Goal: Information Seeking & Learning: Find specific fact

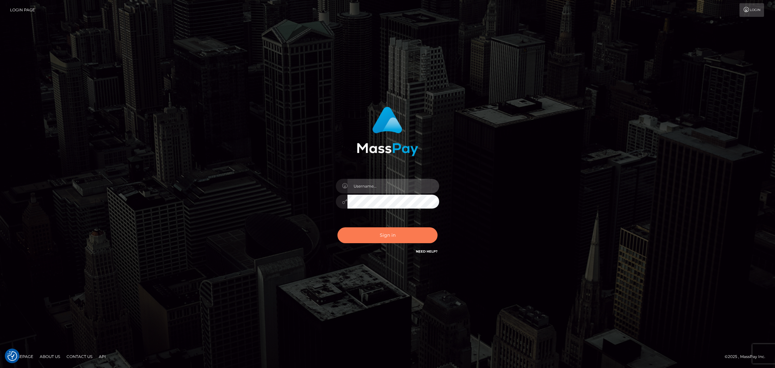
type input "Angelo.Xcite"
drag, startPoint x: 390, startPoint y: 236, endPoint x: 400, endPoint y: 227, distance: 14.4
click at [390, 236] on button "Sign in" at bounding box center [388, 235] width 100 height 16
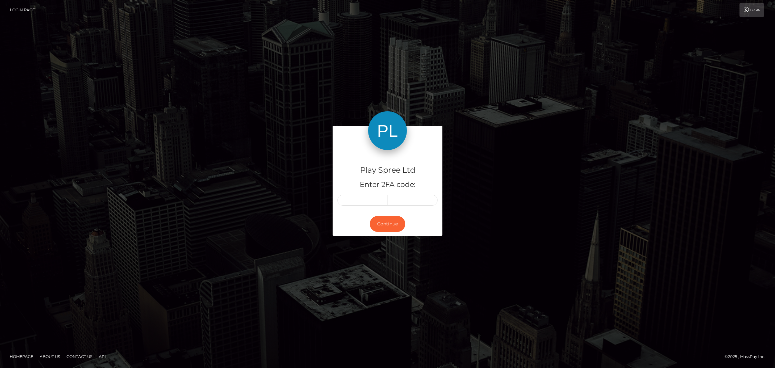
click at [345, 200] on input "text" at bounding box center [346, 199] width 17 height 11
click at [472, 209] on div "Play Spree Ltd Enter 2FA code: Continue" at bounding box center [387, 184] width 368 height 116
click at [349, 196] on input "text" at bounding box center [346, 199] width 17 height 11
type input "5"
type input "9"
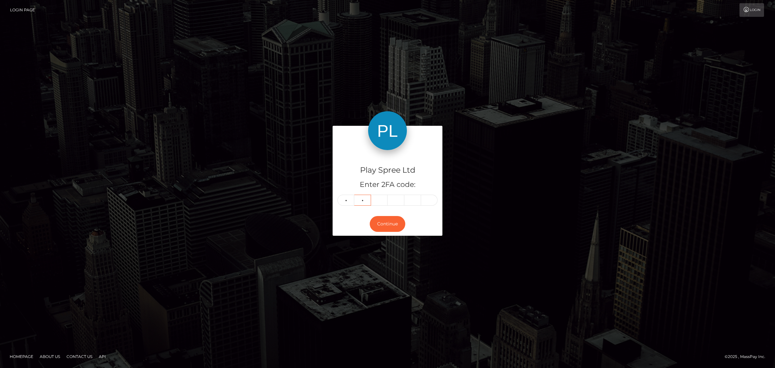
type input "0"
type input "4"
type input "9"
type input "5"
type input "1"
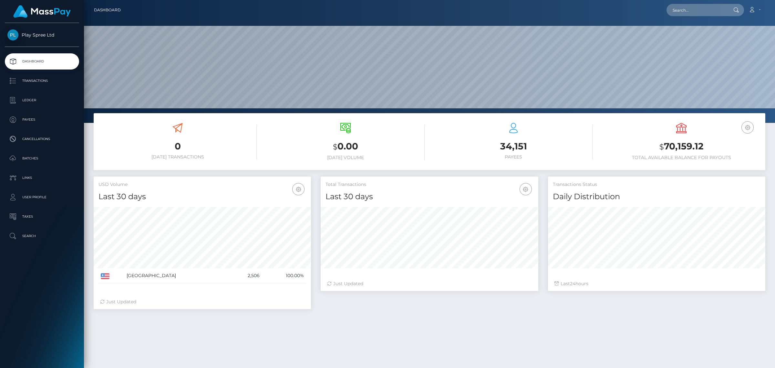
scroll to position [114, 217]
click at [700, 10] on input "text" at bounding box center [697, 10] width 61 height 12
paste input "1708663"
type input "1708663"
click at [700, 54] on link "[PERSON_NAME]" at bounding box center [693, 53] width 52 height 12
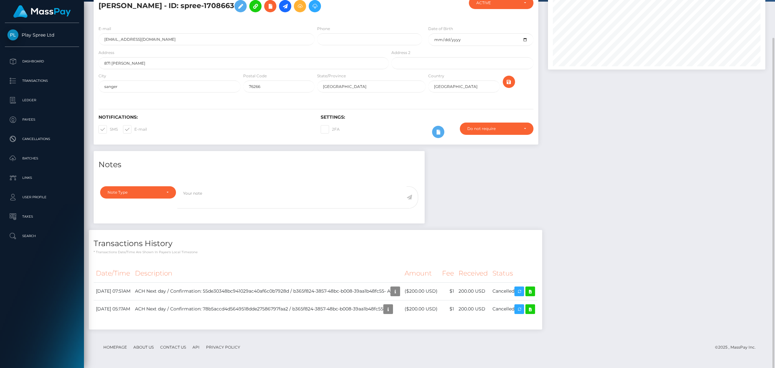
scroll to position [78, 217]
click at [534, 292] on icon at bounding box center [530, 291] width 8 height 8
click at [399, 290] on icon "button" at bounding box center [395, 291] width 8 height 8
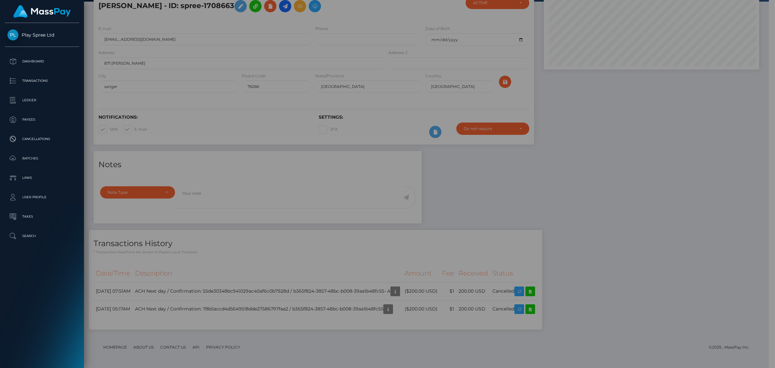
scroll to position [322906, 322767]
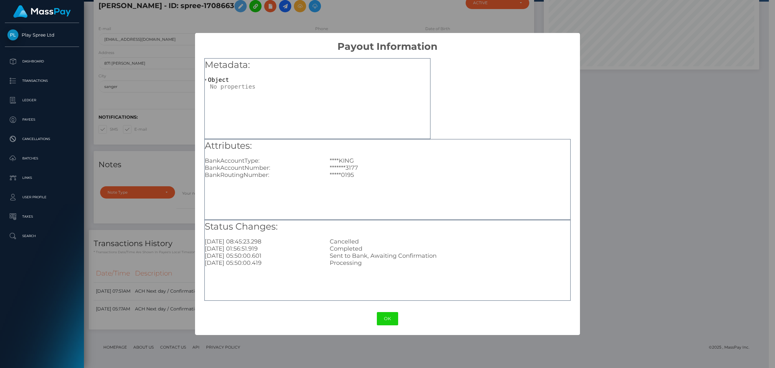
click at [661, 165] on div "× Payout Information Metadata: Object Attributes: BankAccountType: ****KING Ban…" at bounding box center [387, 184] width 775 height 368
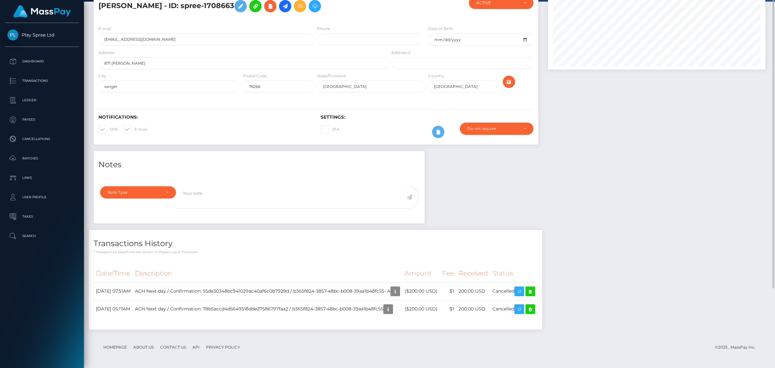
scroll to position [0, 0]
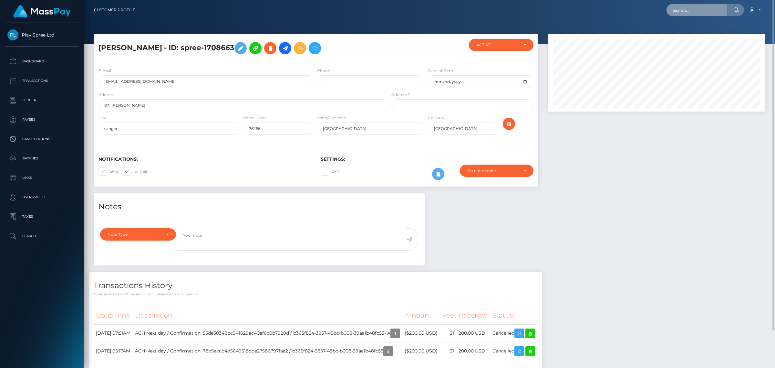
click at [681, 13] on input "text" at bounding box center [697, 10] width 61 height 12
paste input "e2da4af0-a468-4168-98f8-28e0c6ad1bd0"
type input "e2da4af0-a468-4168-98f8-28e0c6ad1bd0"
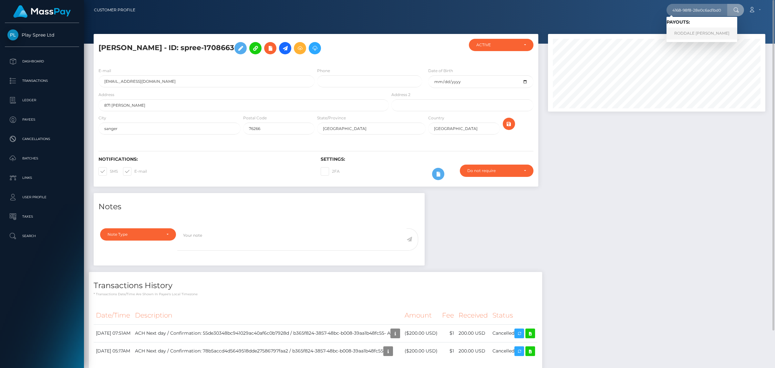
click at [703, 32] on link "RODDALE LACHARLES SMITH" at bounding box center [702, 33] width 71 height 12
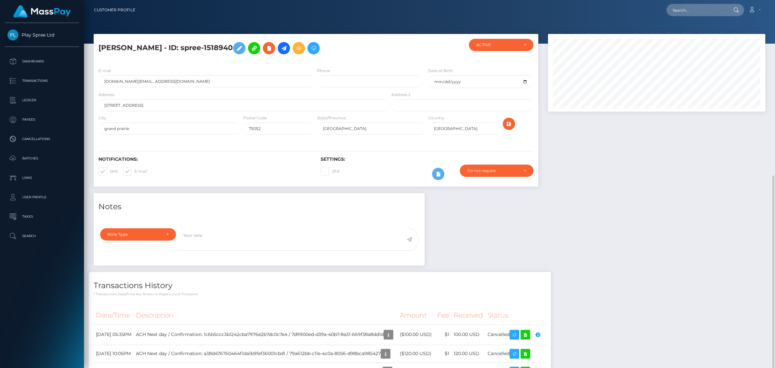
scroll to position [78, 217]
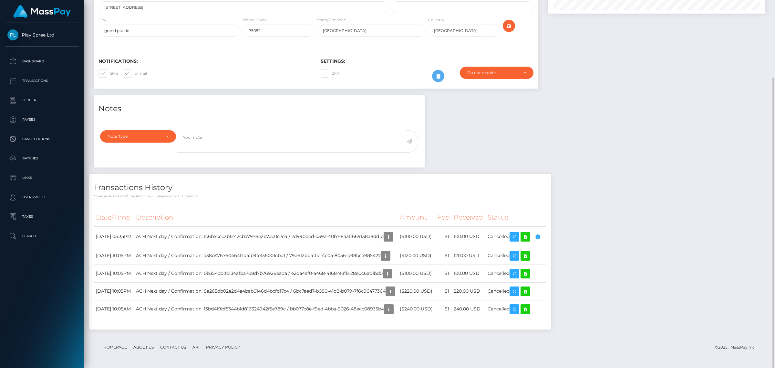
click at [609, 157] on div "Notes Note Type Compliance Clear Compliance General Note Type" at bounding box center [429, 215] width 681 height 241
click at [392, 236] on icon "button" at bounding box center [389, 237] width 8 height 8
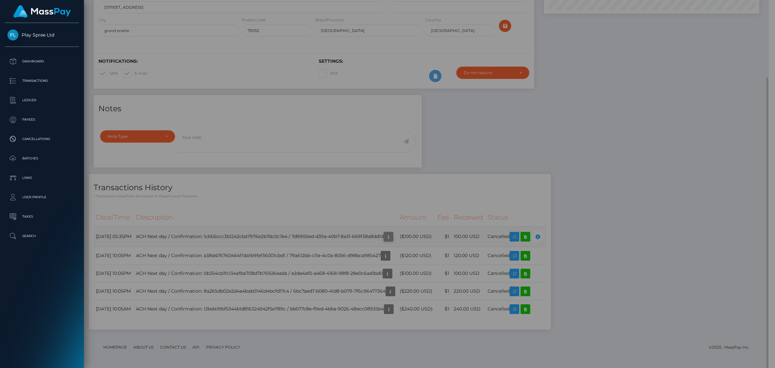
scroll to position [322906, 322767]
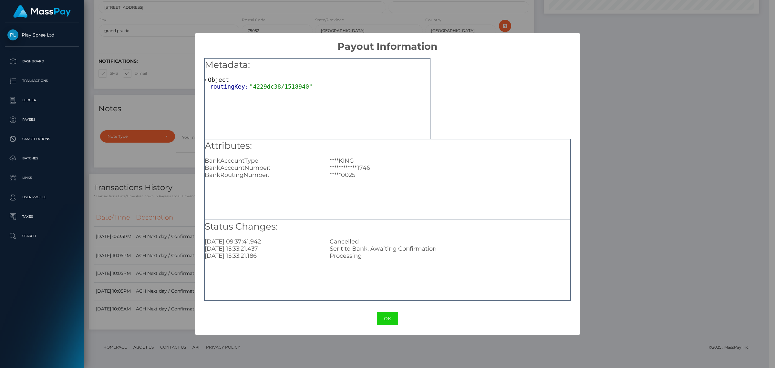
click at [733, 161] on div "**********" at bounding box center [387, 184] width 775 height 368
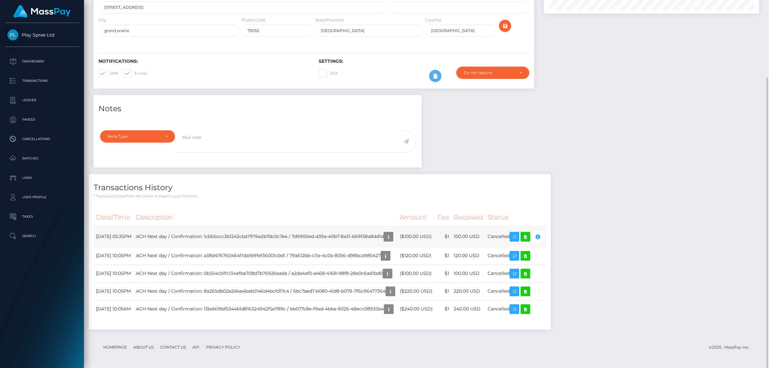
scroll to position [322906, 322765]
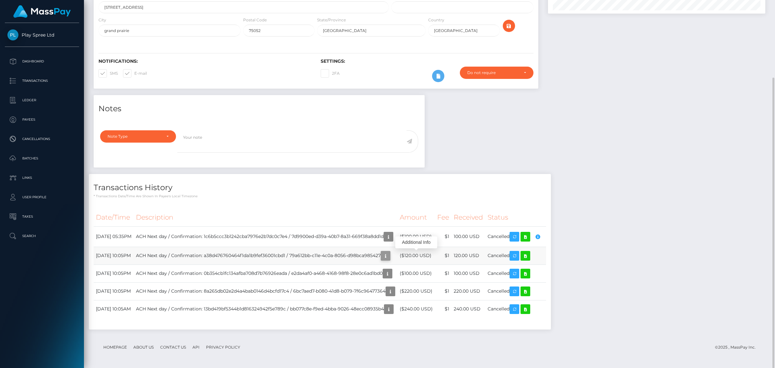
click at [390, 254] on button "button" at bounding box center [386, 256] width 10 height 10
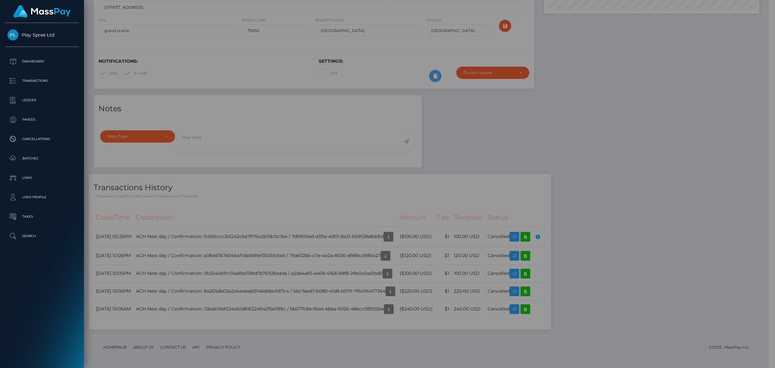
scroll to position [322906, 322767]
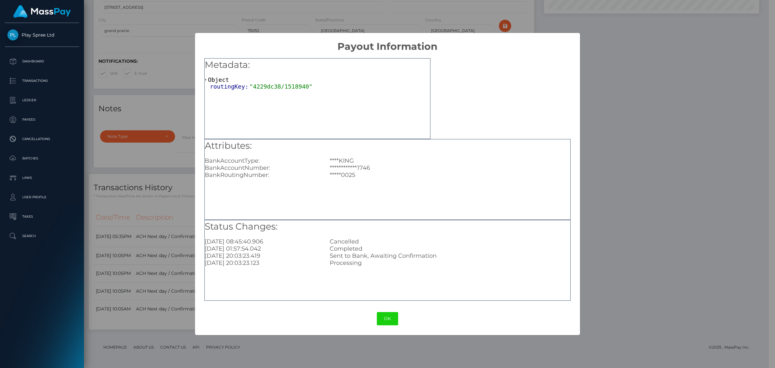
click at [641, 236] on div "**********" at bounding box center [387, 184] width 775 height 368
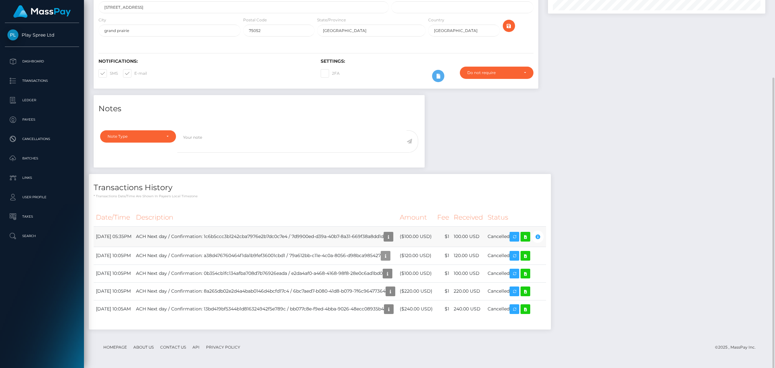
scroll to position [78, 217]
click at [529, 237] on icon at bounding box center [526, 237] width 8 height 8
drag, startPoint x: 714, startPoint y: 92, endPoint x: 662, endPoint y: 19, distance: 89.9
click at [711, 89] on div at bounding box center [656, 15] width 227 height 159
click at [670, 215] on div "Notes Note Type Compliance Clear Compliance General Note Type" at bounding box center [429, 215] width 681 height 241
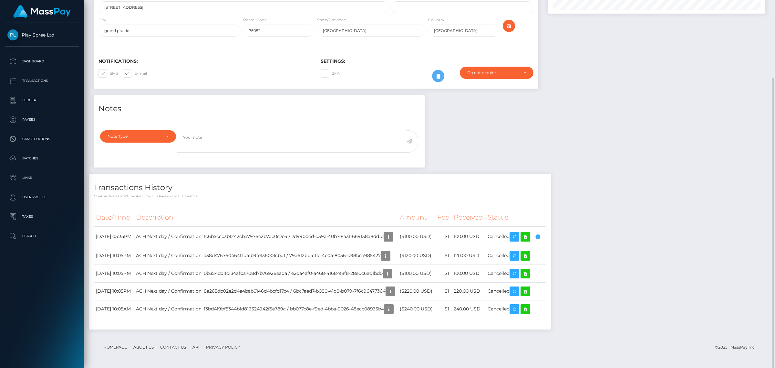
click at [645, 210] on div "Notes Note Type Compliance Clear Compliance General Note Type" at bounding box center [429, 215] width 681 height 241
click at [398, 255] on td "ACH Next day / Confirmation: a38d476760464f1da1b9fef36001cbd1 / 79a612bb-c11e-4…" at bounding box center [266, 255] width 264 height 18
click at [390, 255] on icon "button" at bounding box center [386, 256] width 8 height 8
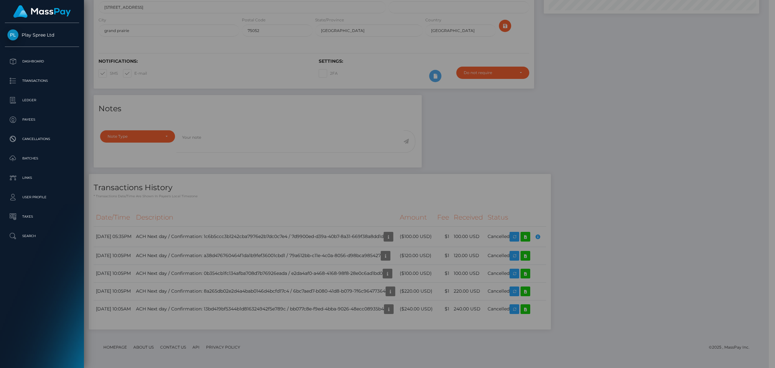
scroll to position [322906, 322767]
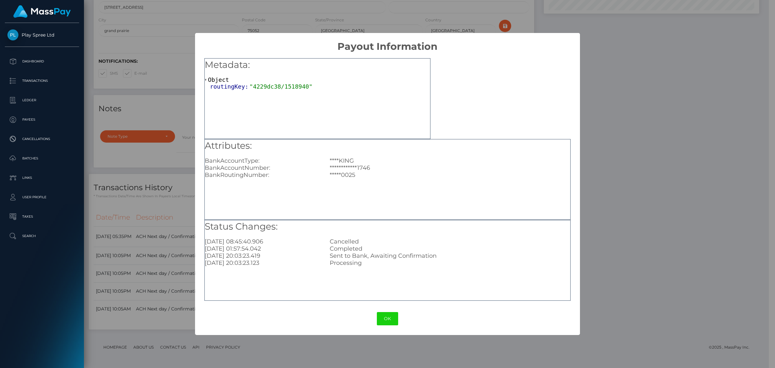
click at [679, 207] on div "**********" at bounding box center [387, 184] width 775 height 368
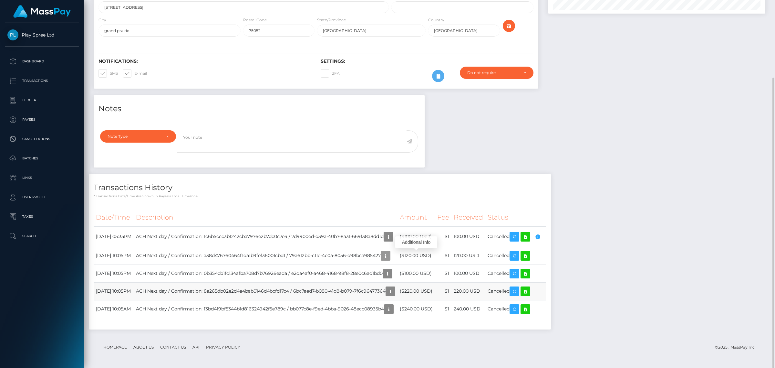
scroll to position [78, 217]
click at [391, 274] on icon "button" at bounding box center [388, 273] width 8 height 8
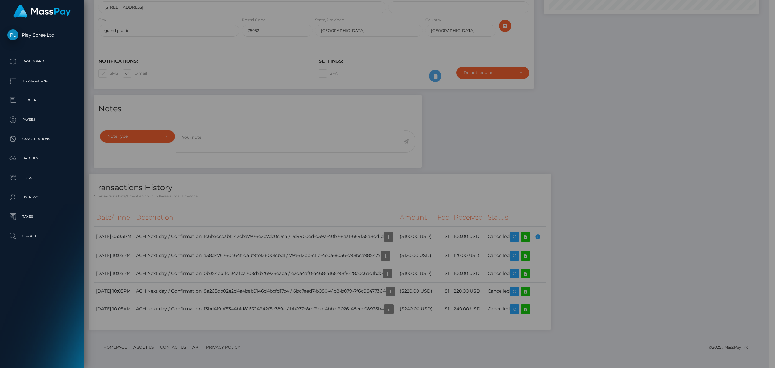
scroll to position [322906, 322767]
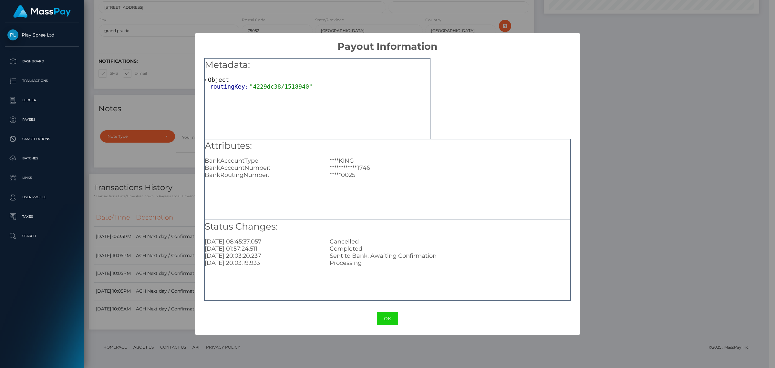
click at [723, 230] on div "**********" at bounding box center [387, 184] width 775 height 368
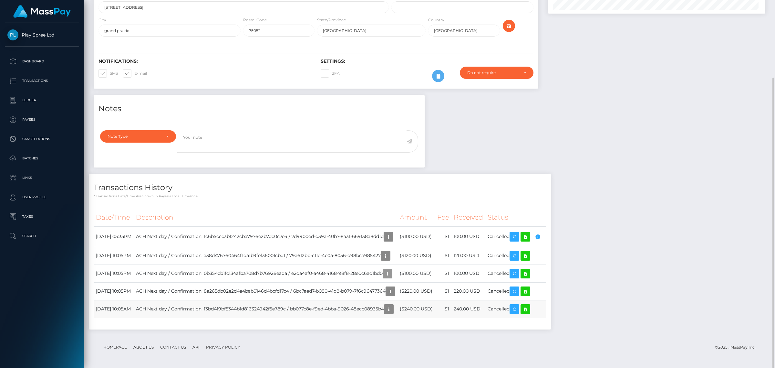
scroll to position [78, 217]
click at [666, 220] on div "Notes Note Type Compliance Clear Compliance General Note Type" at bounding box center [429, 215] width 681 height 241
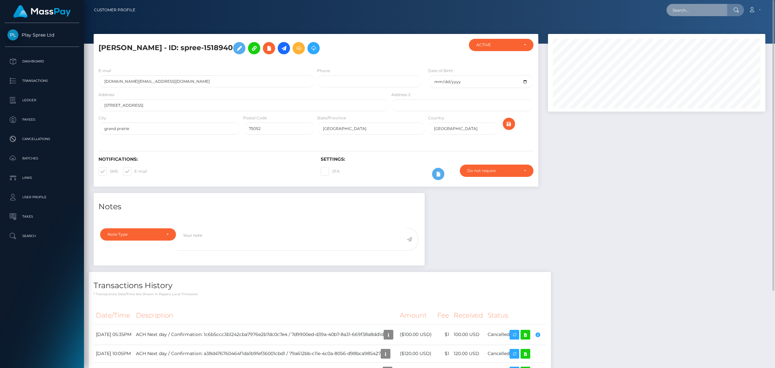
click at [690, 11] on input "text" at bounding box center [697, 10] width 61 height 12
paste input "spree-1191567"
type input "spree-1191567"
click at [718, 33] on link "LAWRENCE WAYNE JR CANLEY" at bounding box center [693, 33] width 52 height 12
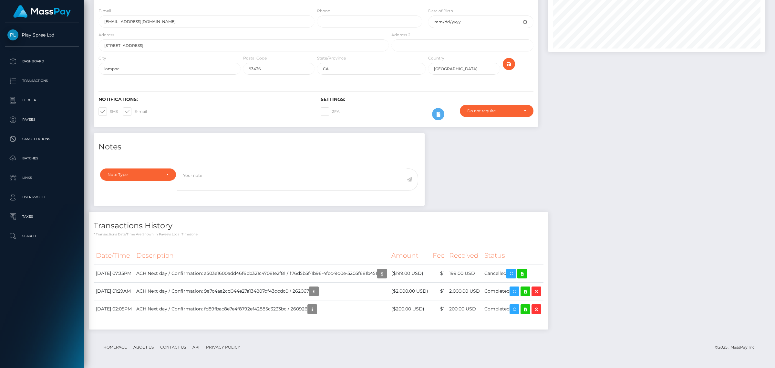
scroll to position [78, 217]
click at [318, 295] on icon "button" at bounding box center [314, 291] width 8 height 8
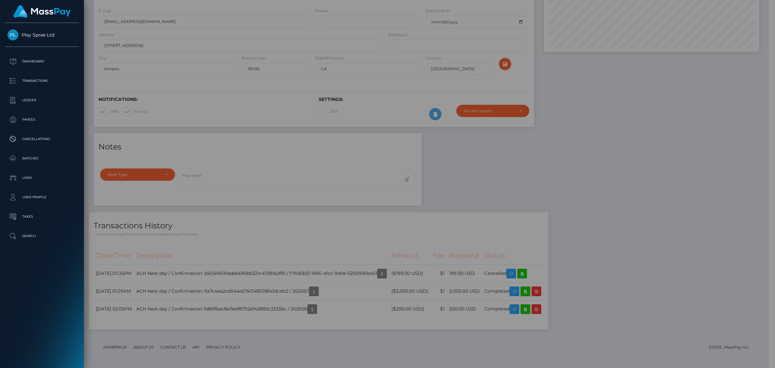
scroll to position [78, 215]
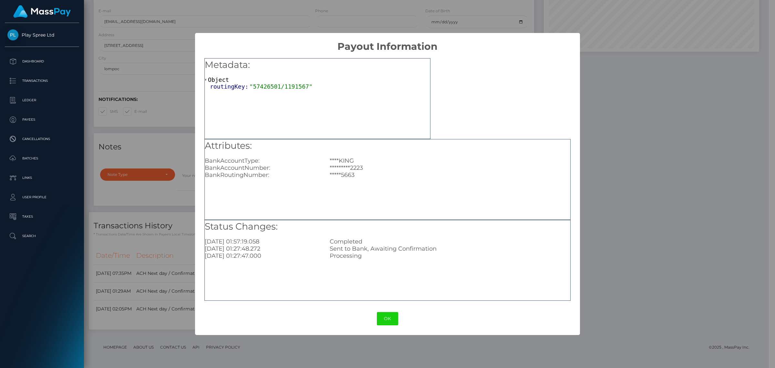
click at [665, 224] on div "× Payout Information Metadata: Object routingKey: "57426501/1191567" Attributes…" at bounding box center [387, 184] width 775 height 368
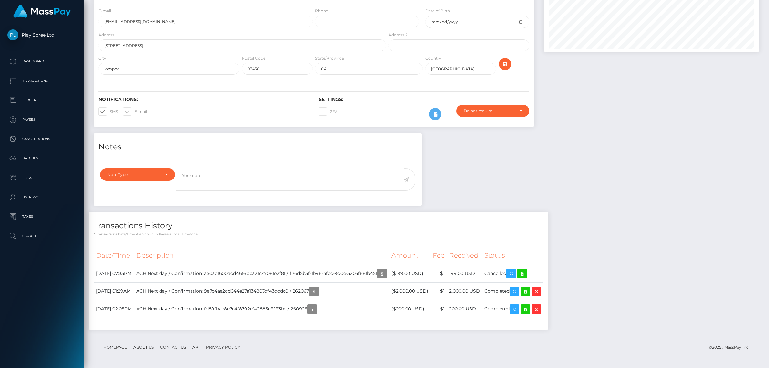
click at [665, 224] on div "× Payout Information Metadata: Object routingKey: "57426501/1191567" Attributes…" at bounding box center [387, 184] width 775 height 368
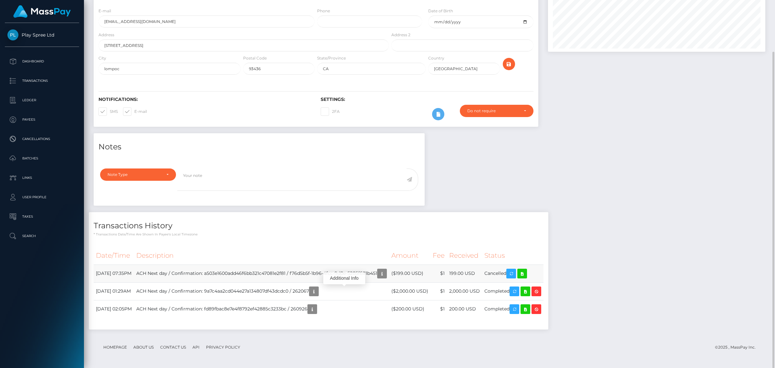
click at [419, 270] on td "($199.00 USD)" at bounding box center [409, 273] width 41 height 18
click at [386, 275] on icon "button" at bounding box center [382, 273] width 8 height 8
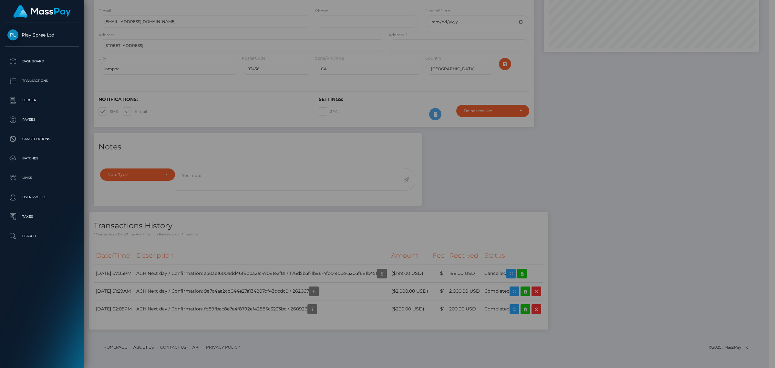
scroll to position [78, 215]
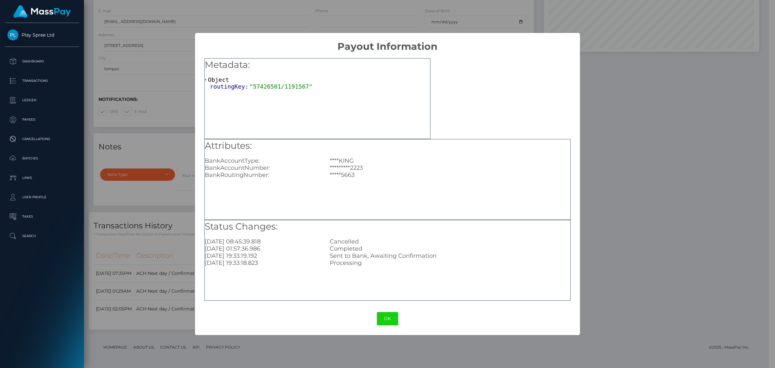
click at [669, 236] on div "× Payout Information Metadata: Object routingKey: "57426501/1191567" Attributes…" at bounding box center [387, 184] width 775 height 368
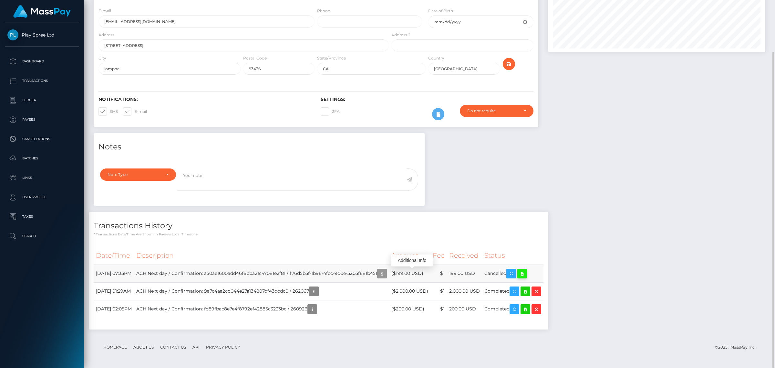
scroll to position [78, 217]
click at [526, 272] on icon at bounding box center [522, 273] width 8 height 8
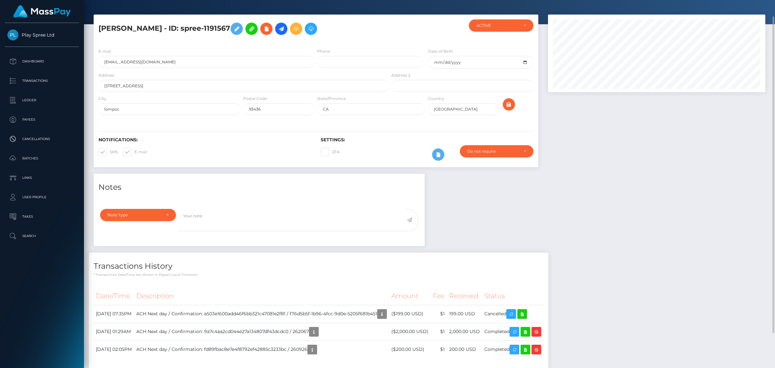
scroll to position [60, 0]
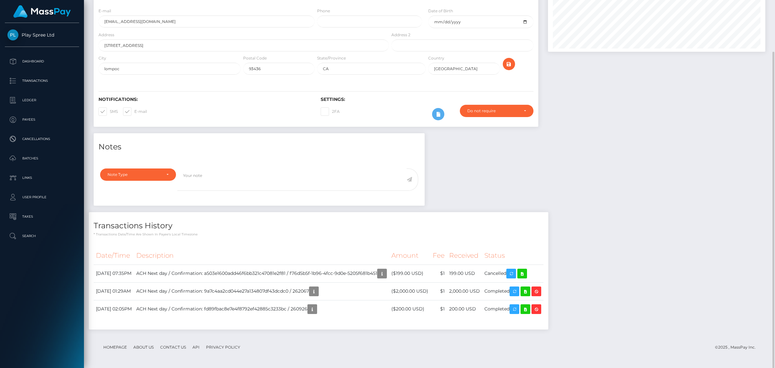
drag, startPoint x: 641, startPoint y: 189, endPoint x: 641, endPoint y: 184, distance: 4.8
click at [641, 189] on div "Notes Note Type Compliance Clear Compliance General Note Type" at bounding box center [429, 234] width 681 height 203
click at [134, 272] on td "September 29, 2025 07:35PM" at bounding box center [114, 273] width 40 height 18
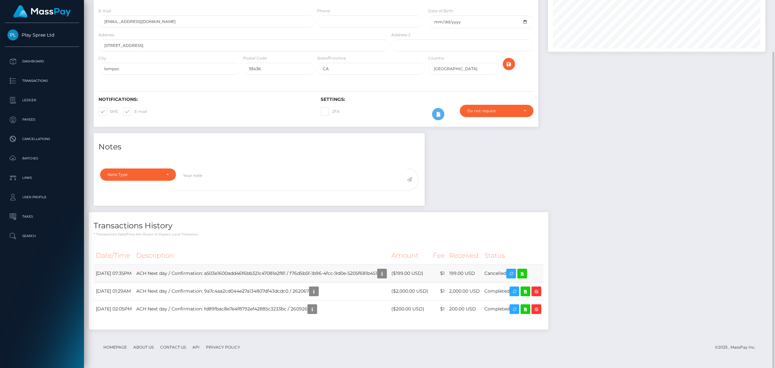
click at [134, 272] on td "September 29, 2025 07:35PM" at bounding box center [114, 273] width 40 height 18
copy tr "September 29, 2025 07:35PM"
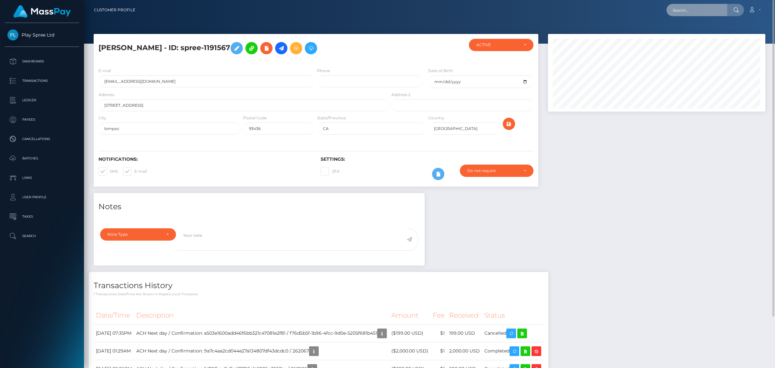
click at [693, 5] on input "text" at bounding box center [697, 10] width 61 height 12
paste input "spree-1518940"
type input "spree-1518940"
click at [700, 31] on link "RODDALE LACHARLES SMITH" at bounding box center [702, 33] width 71 height 12
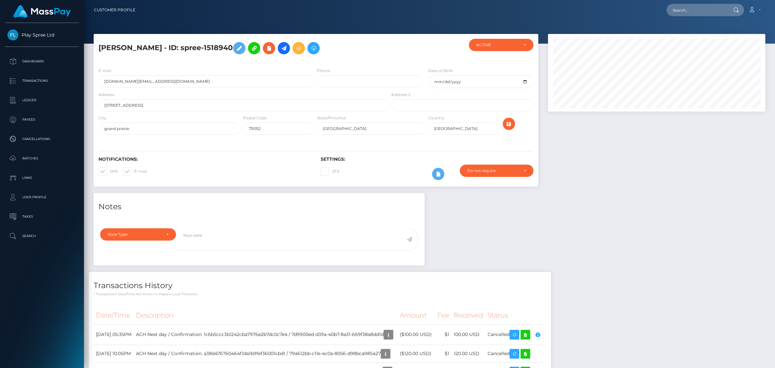
scroll to position [78, 217]
click at [577, 204] on div "Notes Note Type Compliance Clear Compliance General Note Type" at bounding box center [429, 313] width 681 height 241
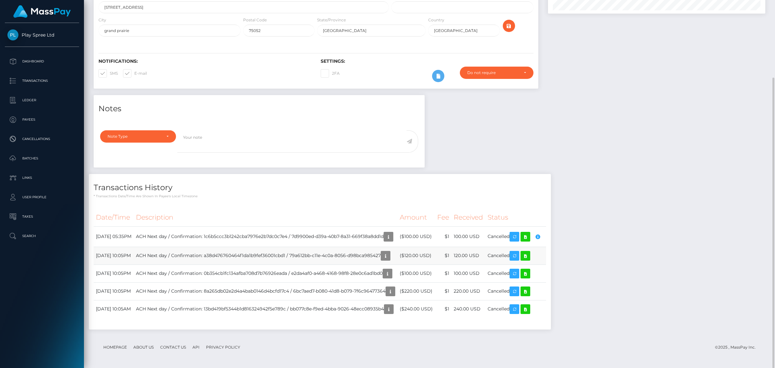
click at [115, 256] on td "[DATE] 10:05PM" at bounding box center [114, 255] width 40 height 18
copy tr "September 29, 2025 10:05PM"
click at [525, 151] on div "Notes Note Type Compliance Clear Compliance General Note Type" at bounding box center [429, 215] width 681 height 241
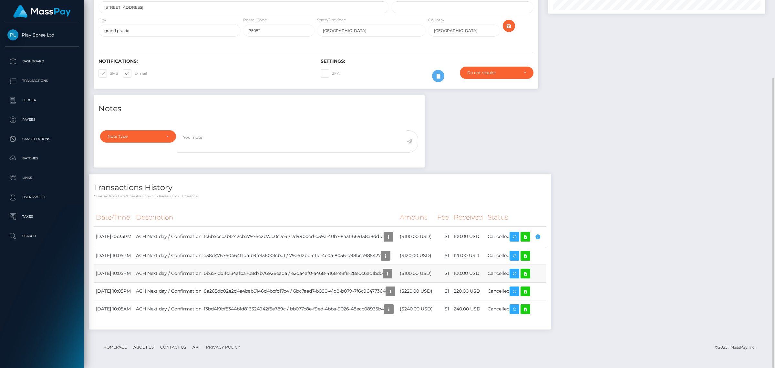
click at [134, 270] on td "September 29, 2025 10:05PM" at bounding box center [114, 273] width 40 height 18
copy tr "September 29, 2025 10:05PM"
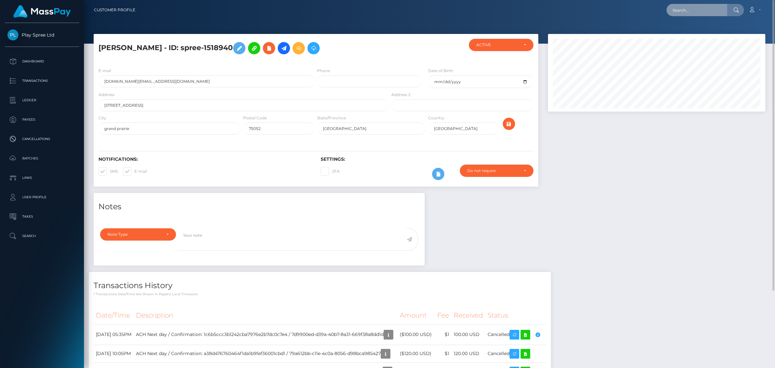
click at [700, 12] on input "text" at bounding box center [697, 10] width 61 height 12
paste input "b365f824-3857-48bc-b008-39aa1b48fc55-A"
type input "b365f824-3857-48bc-b008-39aa1b48fc55-A"
click at [699, 47] on link "CINDY RENEE GEORGE" at bounding box center [693, 47] width 52 height 12
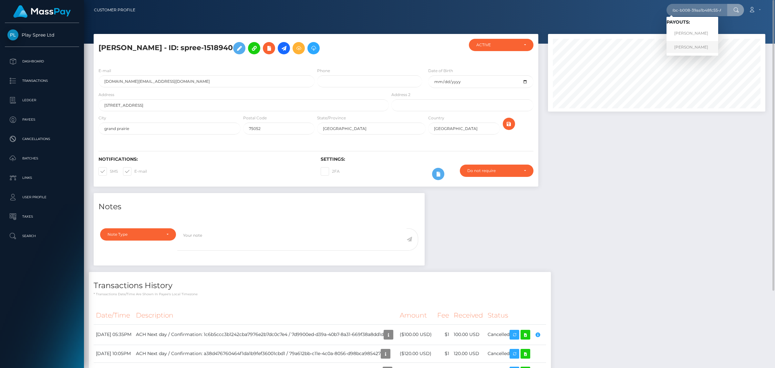
scroll to position [0, 0]
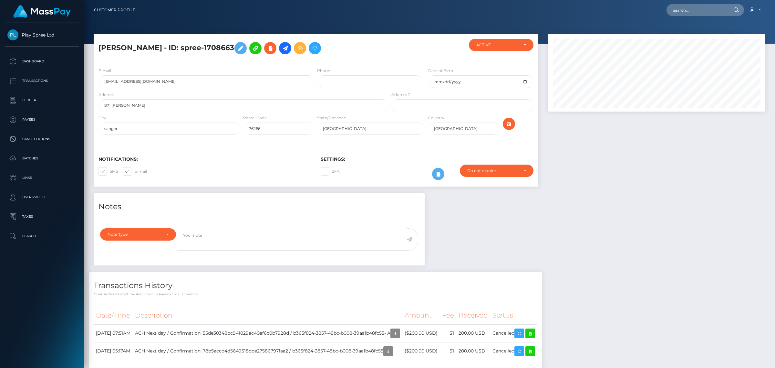
scroll to position [42, 0]
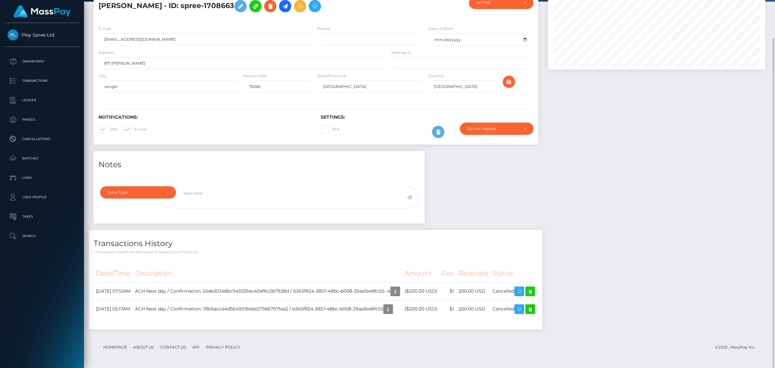
click at [629, 143] on div at bounding box center [656, 71] width 227 height 159
drag, startPoint x: 753, startPoint y: 164, endPoint x: 727, endPoint y: 163, distance: 26.2
click at [749, 164] on div "Notes Note Type Compliance Clear Compliance General Note Type" at bounding box center [429, 243] width 681 height 185
drag, startPoint x: 412, startPoint y: 289, endPoint x: 361, endPoint y: 292, distance: 51.7
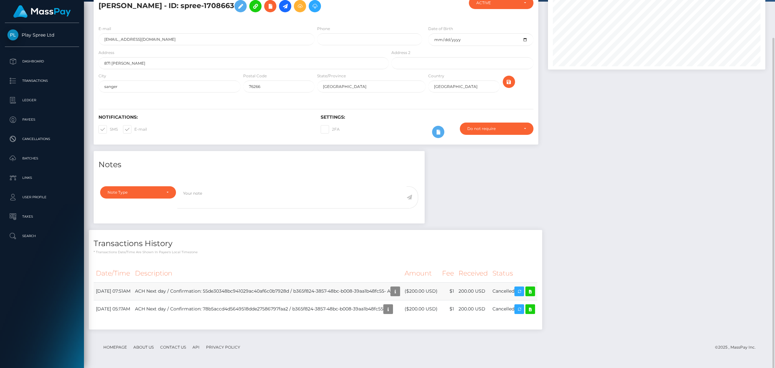
click at [361, 292] on td "ACH Next day / Confirmation: 55de30348bc941029ac40af6c0b7928d / b365f824-3857-4…" at bounding box center [268, 291] width 270 height 18
drag, startPoint x: 399, startPoint y: 293, endPoint x: 412, endPoint y: 294, distance: 13.0
click at [399, 293] on td "ACH Next day / Confirmation: 55de30348bc941029ac40af6c0b7928d / b365f824-3857-4…" at bounding box center [268, 291] width 270 height 18
click at [133, 291] on td "September 30, 2025 07:51AM" at bounding box center [113, 291] width 39 height 18
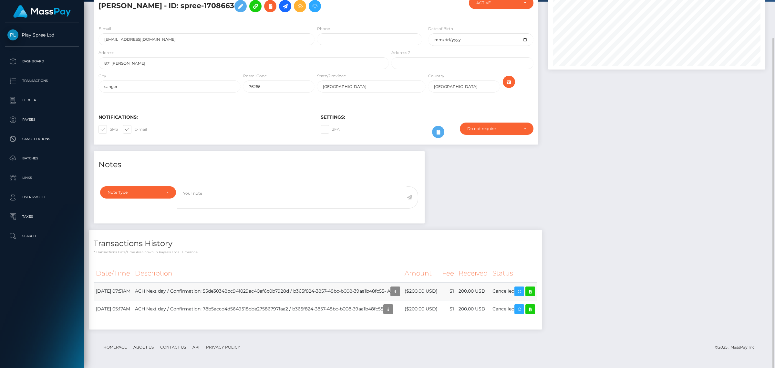
click at [133, 291] on td "September 30, 2025 07:51AM" at bounding box center [113, 291] width 39 height 18
copy tr "September 30, 2025 07:51AM"
